Goal: Task Accomplishment & Management: Use online tool/utility

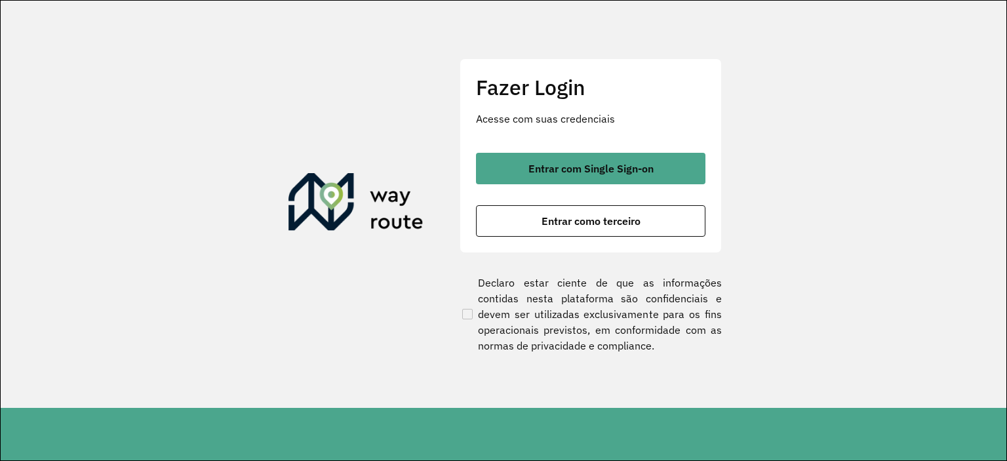
drag, startPoint x: 214, startPoint y: 1, endPoint x: 812, endPoint y: 206, distance: 632.2
click at [810, 206] on section "Fazer Login Acesse com suas credenciais Entrar com Single Sign-on Entrar como t…" at bounding box center [504, 204] width 1006 height 407
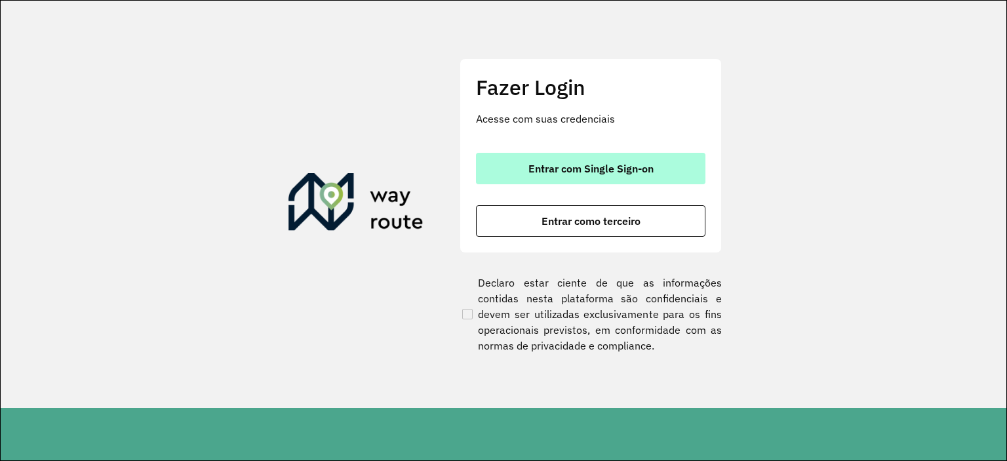
click at [571, 165] on span "Entrar com Single Sign-on" at bounding box center [590, 168] width 125 height 10
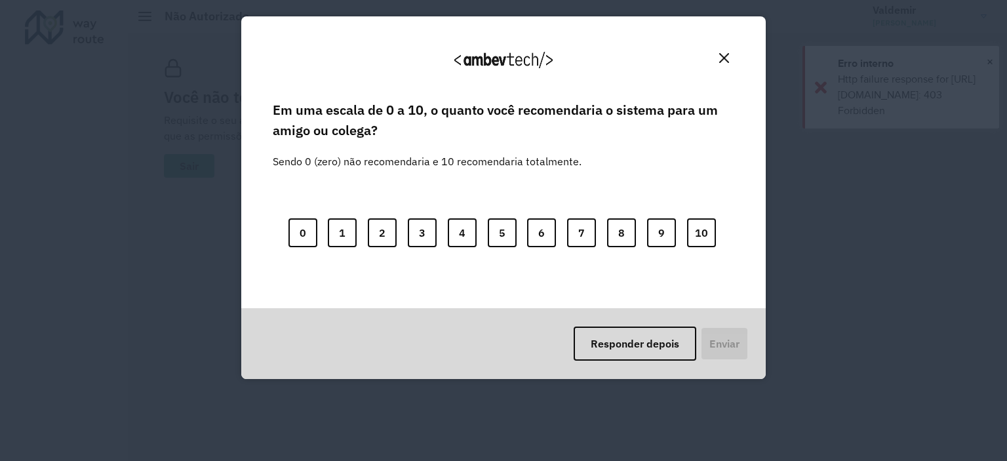
click at [501, 294] on div "Em uma escala de 0 a 10, o quanto você recomendaria o sistema para um amigo ou …" at bounding box center [503, 203] width 493 height 210
click at [721, 56] on img "Close" at bounding box center [724, 58] width 10 height 10
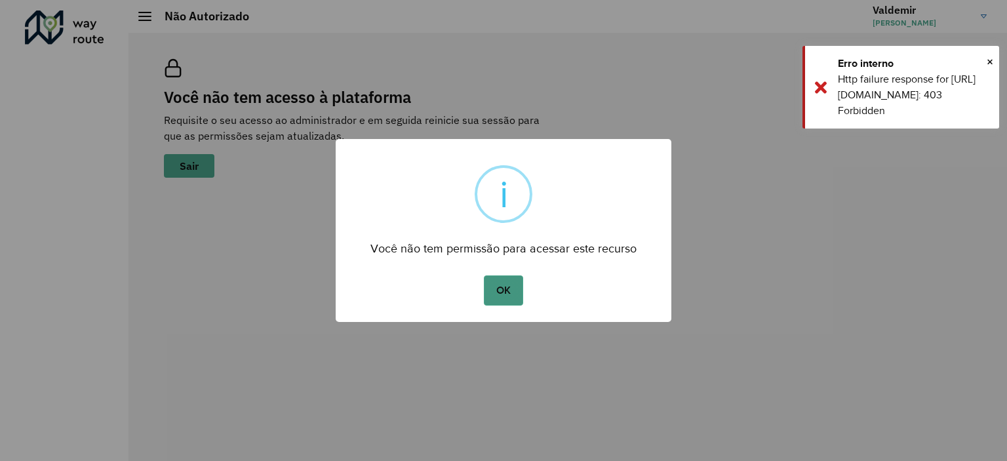
click at [497, 293] on button "OK" at bounding box center [503, 290] width 39 height 30
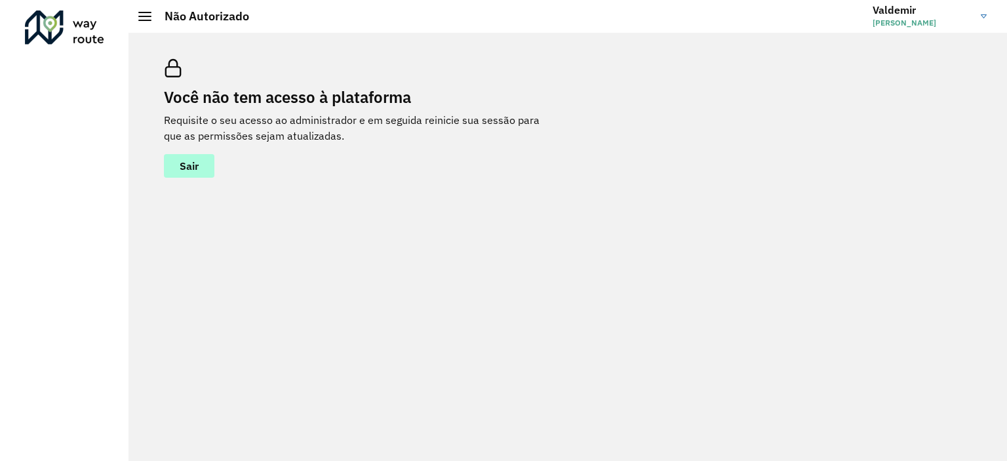
click at [176, 161] on button "Sair" at bounding box center [189, 166] width 50 height 24
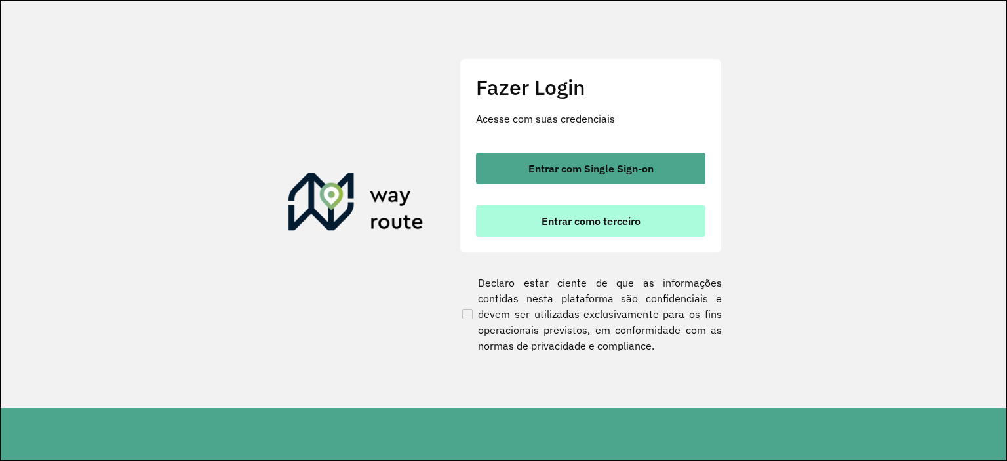
click at [585, 223] on span "Entrar como terceiro" at bounding box center [591, 221] width 99 height 10
